Goal: Information Seeking & Learning: Learn about a topic

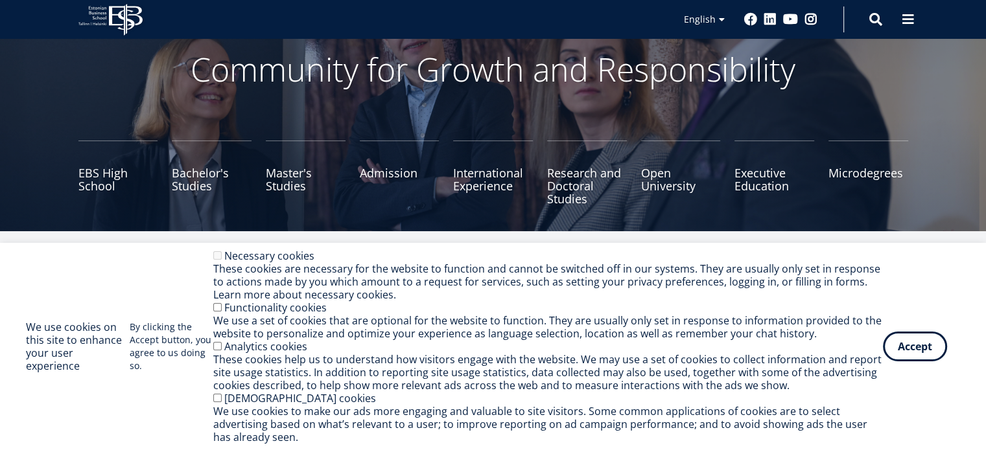
scroll to position [41, 0]
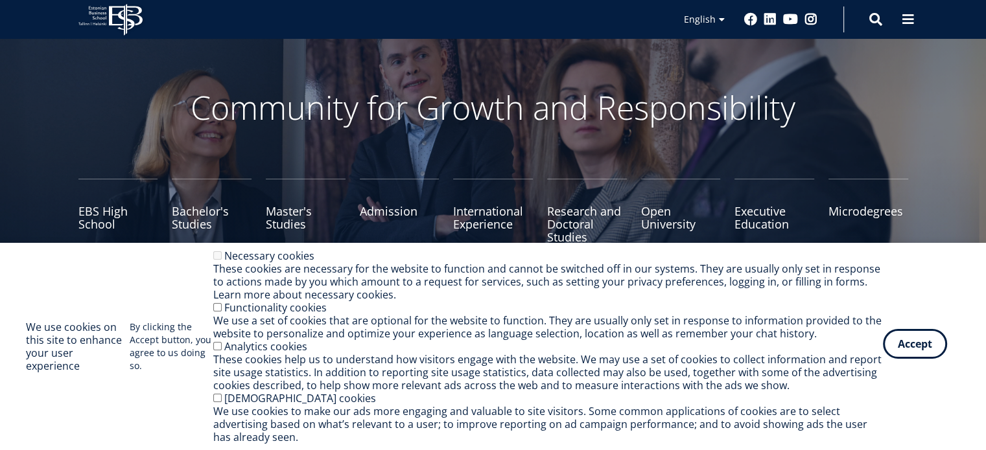
click at [924, 351] on button "Accept" at bounding box center [915, 344] width 64 height 30
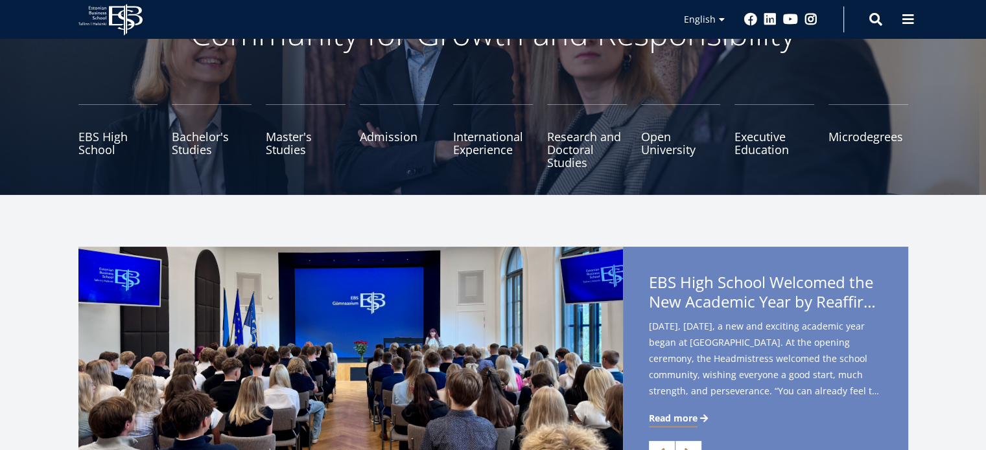
scroll to position [121, 0]
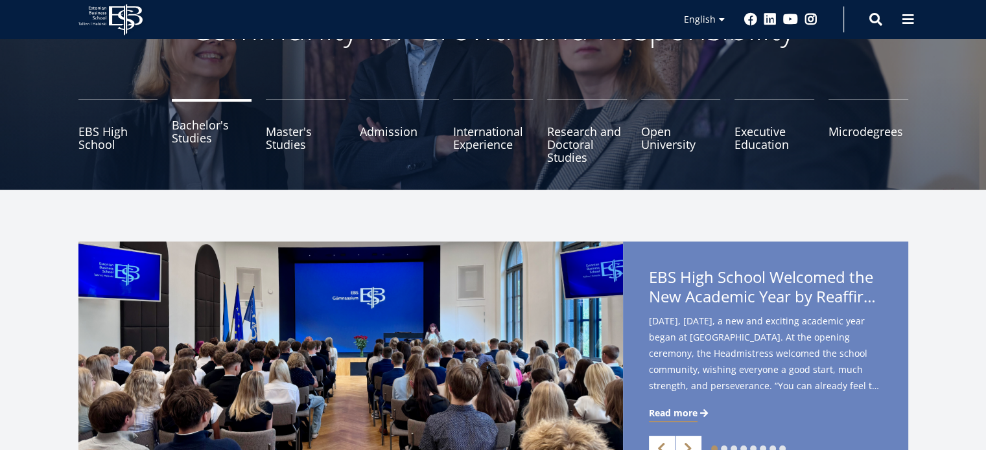
click at [220, 153] on link "Bachelor's Studies" at bounding box center [212, 131] width 80 height 65
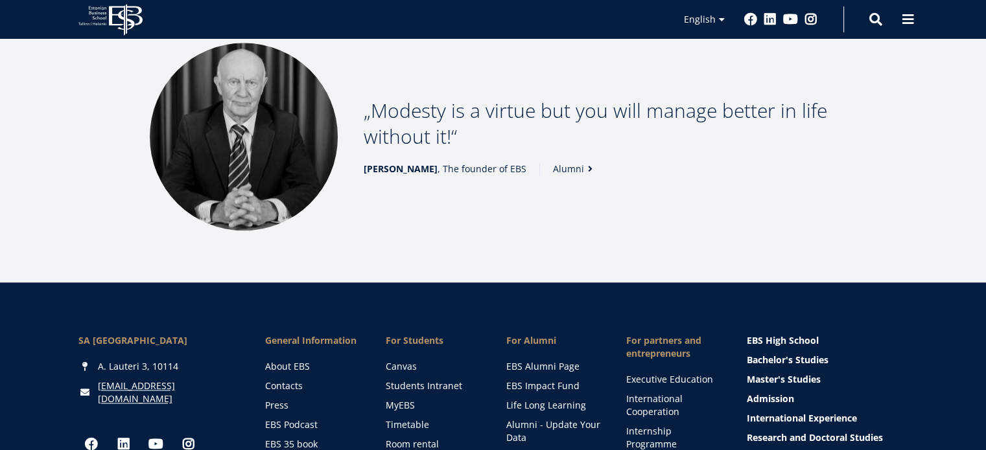
scroll to position [1947, 0]
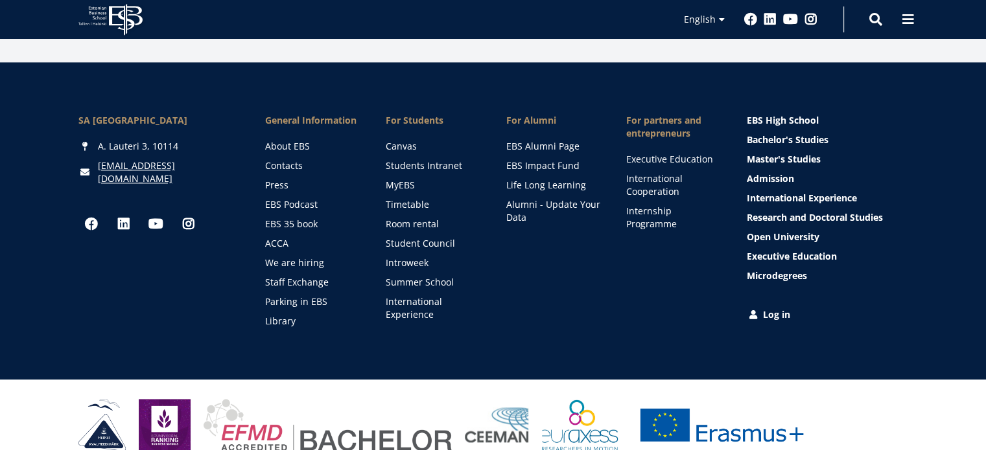
click at [116, 25] on icon "EBS Logo Created with Sketch." at bounding box center [110, 20] width 64 height 32
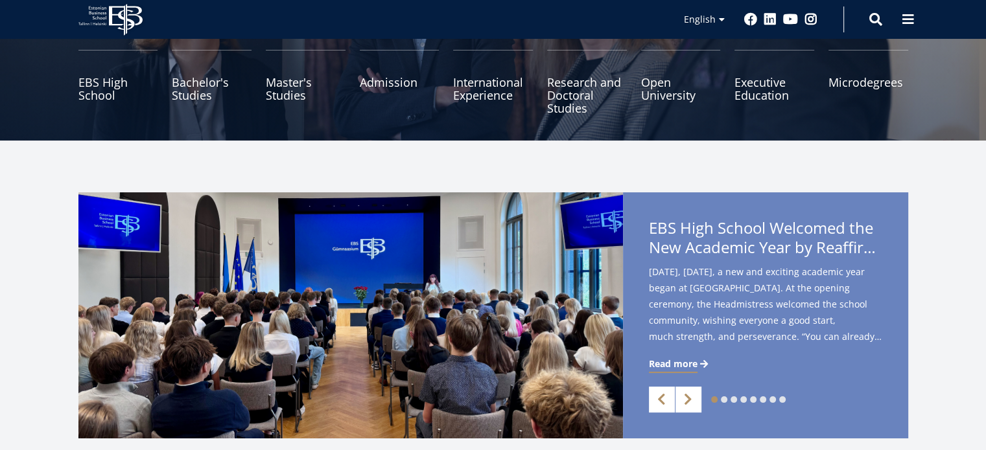
scroll to position [174, 0]
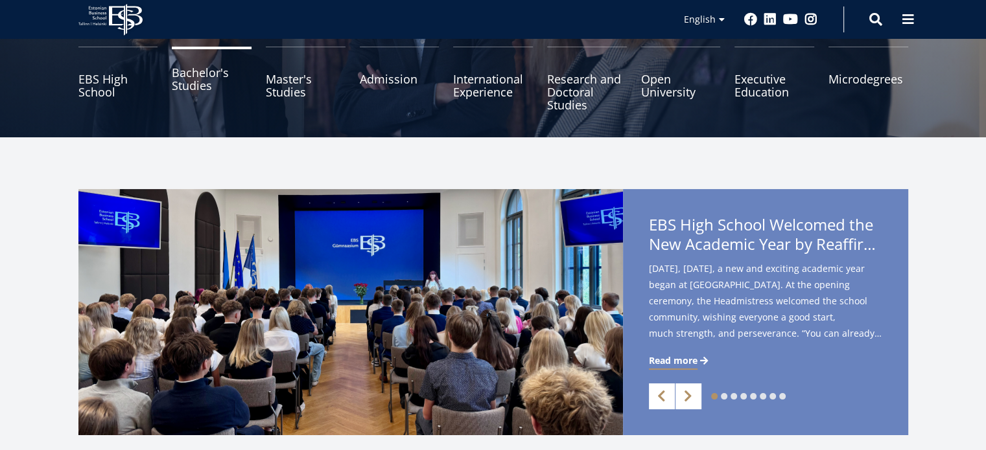
click at [185, 82] on link "Bachelor's Studies" at bounding box center [212, 79] width 80 height 65
click at [199, 84] on link "Bachelor's Studies" at bounding box center [212, 79] width 80 height 65
